Goal: Check status

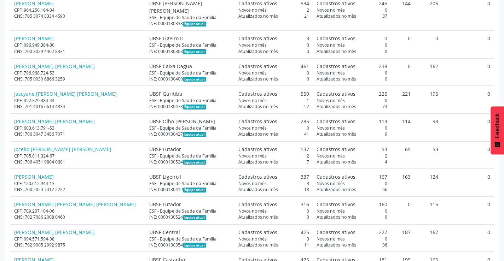
scroll to position [2414, 0]
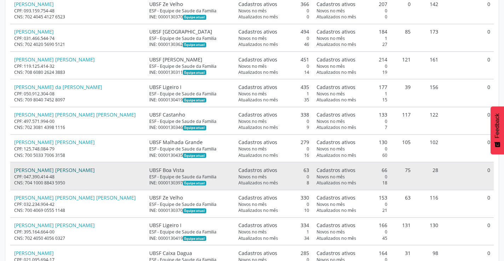
click at [51, 167] on link "[PERSON_NAME] [PERSON_NAME]" at bounding box center [54, 170] width 81 height 7
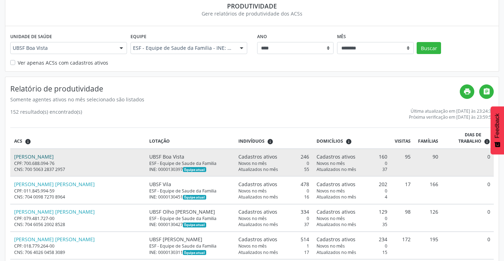
scroll to position [71, 0]
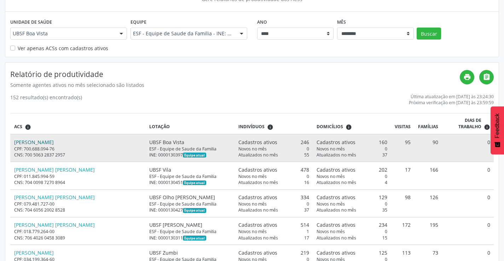
click at [47, 139] on link "[PERSON_NAME]" at bounding box center [34, 142] width 40 height 7
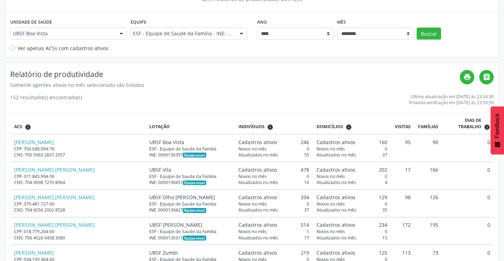
click at [18, 47] on label "Ver apenas ACSs com cadastros ativos" at bounding box center [63, 48] width 91 height 7
click at [439, 31] on button "Buscar" at bounding box center [429, 34] width 24 height 12
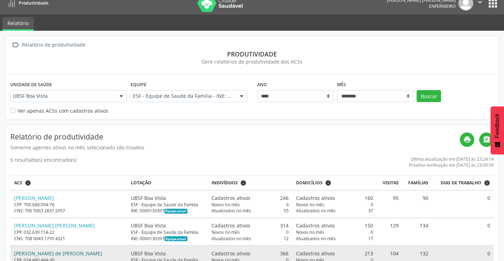
scroll to position [0, 0]
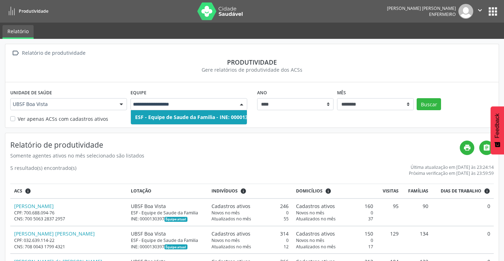
click at [241, 104] on div at bounding box center [241, 105] width 11 height 12
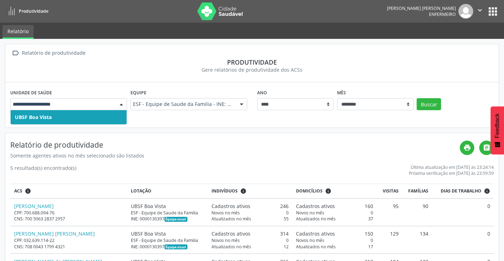
click at [116, 105] on div "UBSF Boa Vista Nenhum resultado encontrado para: " " Não há nenhuma opção para …" at bounding box center [68, 104] width 117 height 12
click at [116, 105] on div at bounding box center [68, 104] width 117 height 12
click at [329, 135] on div "Relatório de produtividade Somente agentes ativos no mês selecionado são listad…" at bounding box center [251, 239] width 493 height 213
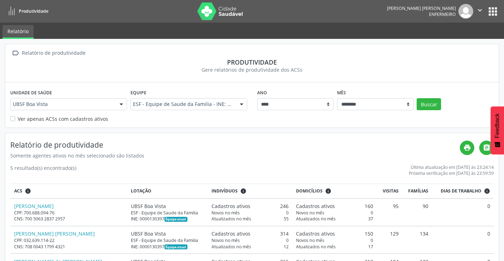
click at [495, 10] on button "apps" at bounding box center [493, 11] width 12 height 12
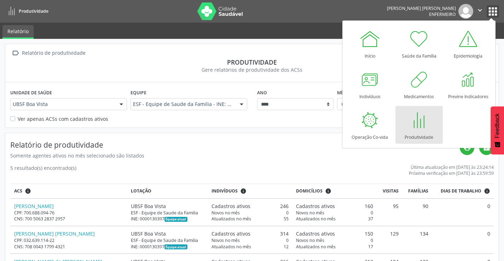
scroll to position [35, 0]
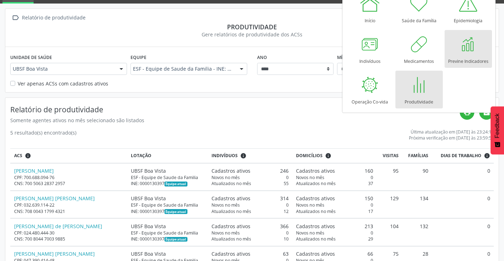
click at [469, 52] on div at bounding box center [468, 44] width 21 height 21
